Goal: Find contact information: Find contact information

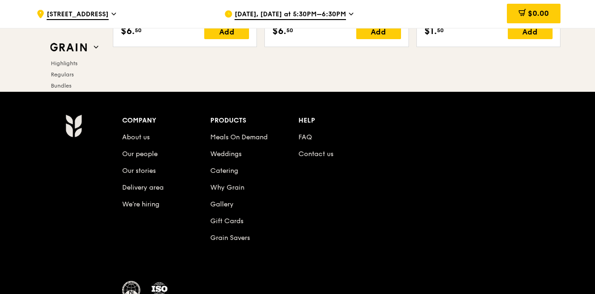
scroll to position [3997, 0]
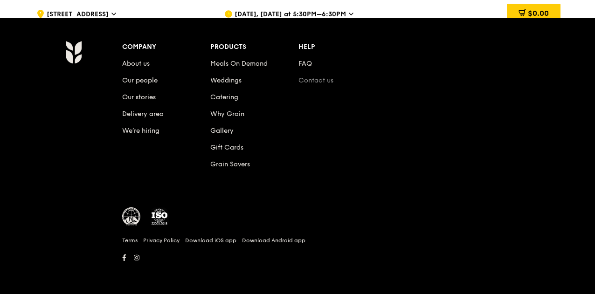
click at [313, 79] on link "Contact us" at bounding box center [315, 80] width 35 height 8
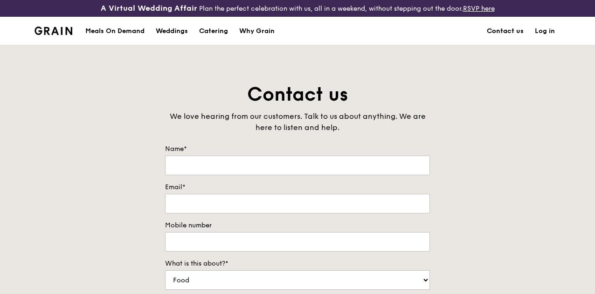
click at [514, 39] on link "Contact us" at bounding box center [505, 31] width 48 height 28
